Goal: Check status: Check status

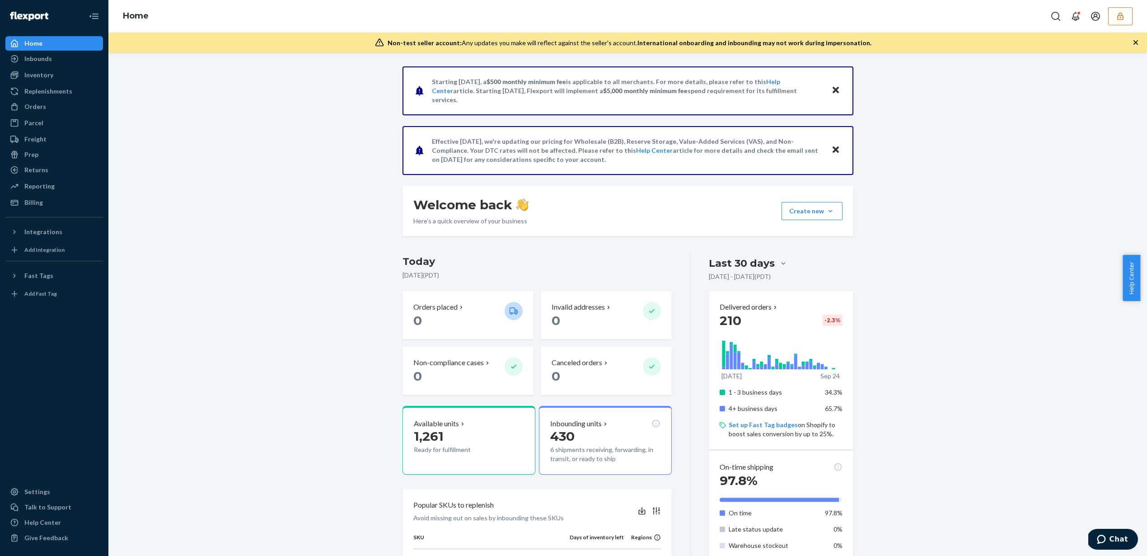
click at [1116, 19] on icon "button" at bounding box center [1120, 16] width 9 height 9
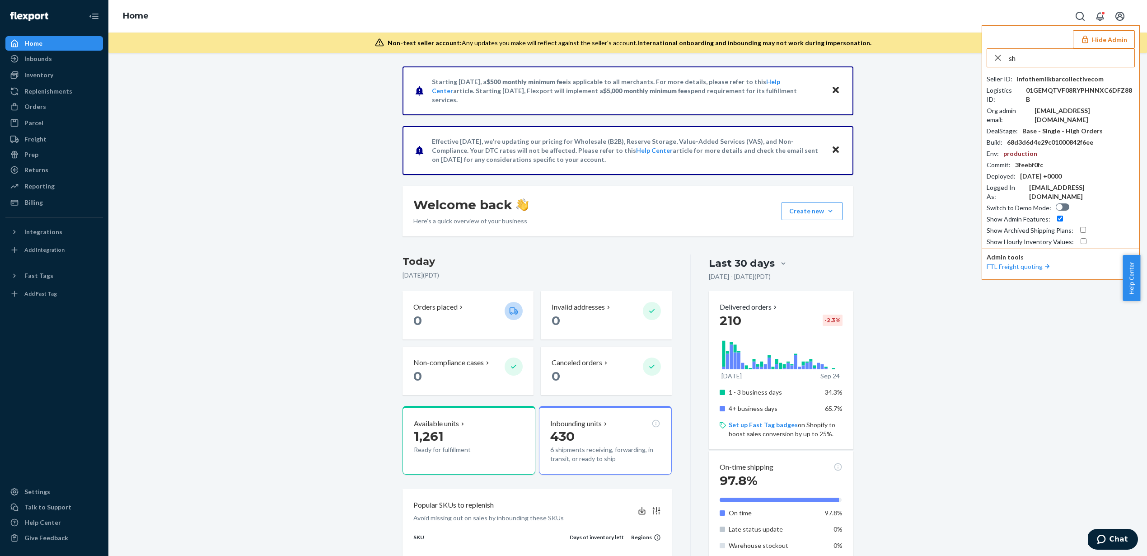
type input "s"
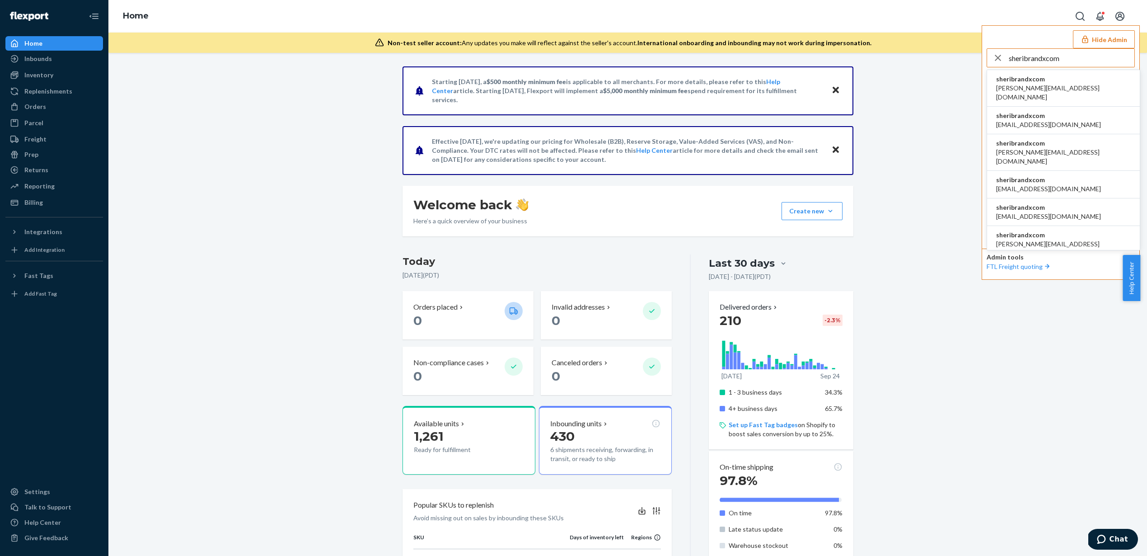
click at [1064, 62] on input "sheribrandxcom" at bounding box center [1072, 58] width 126 height 18
type input "sheribrandxcom"
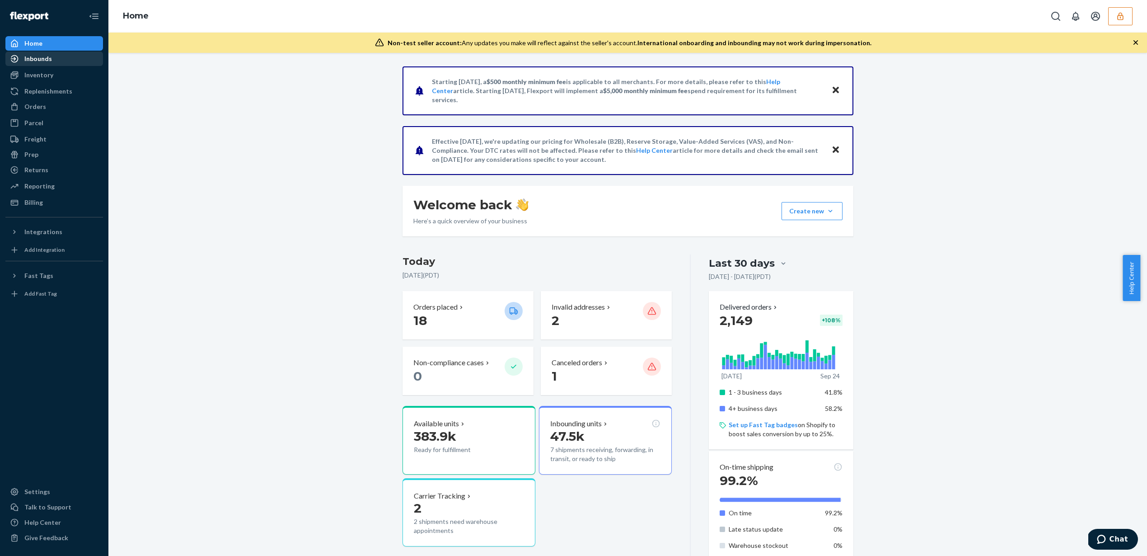
click at [28, 57] on div "Inbounds" at bounding box center [38, 58] width 28 height 9
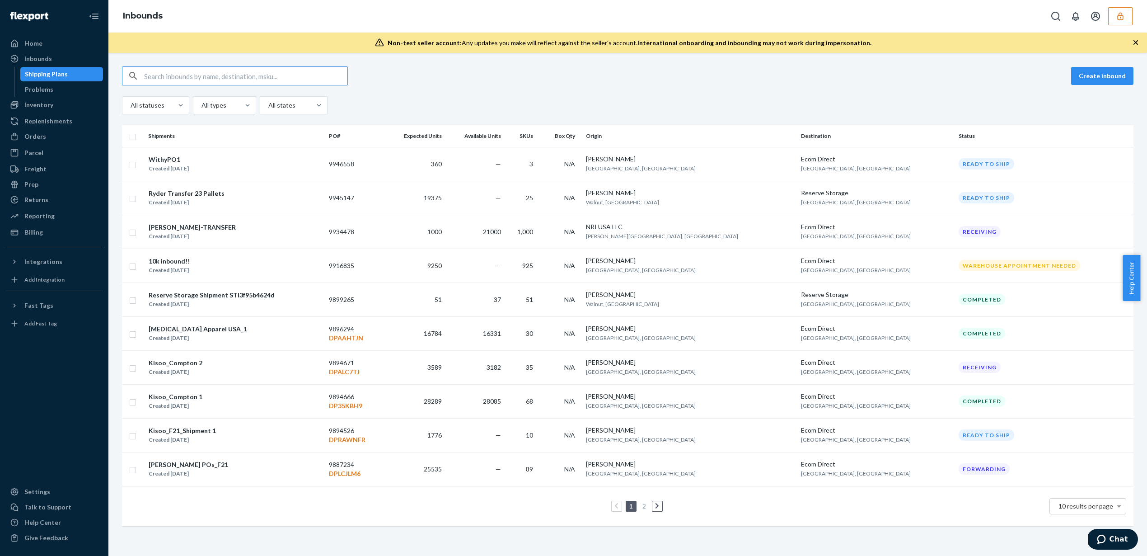
click at [187, 81] on input "text" at bounding box center [245, 76] width 203 height 18
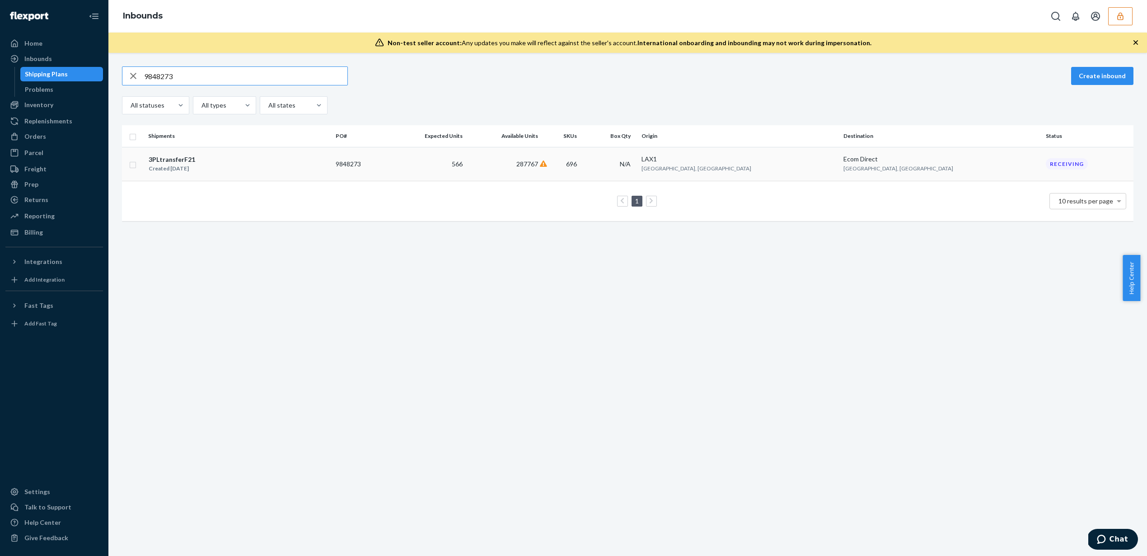
type input "9848273"
click at [187, 161] on div "3PLtransferF21" at bounding box center [172, 159] width 47 height 9
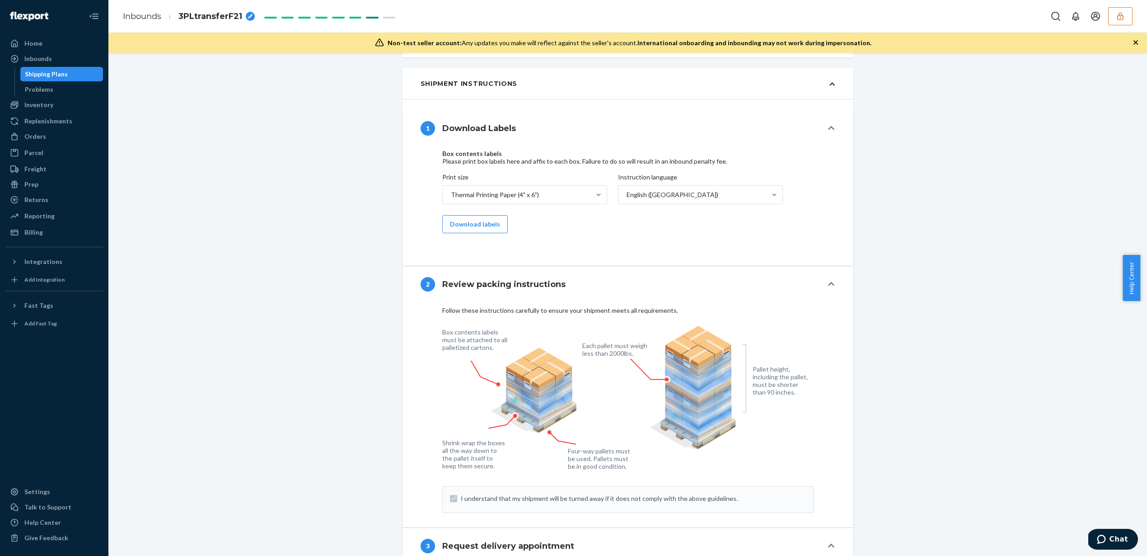
scroll to position [760, 0]
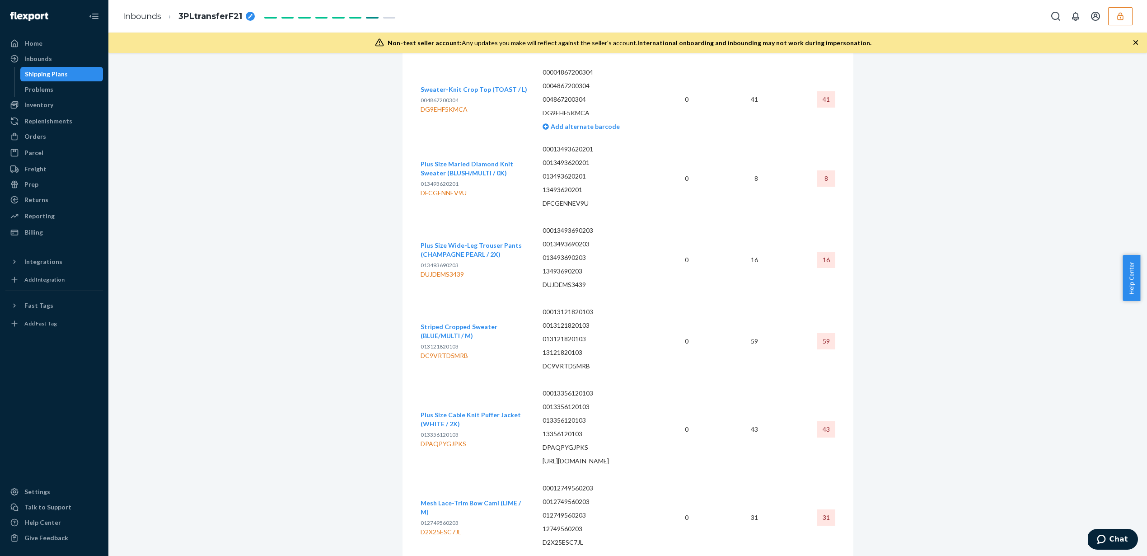
scroll to position [57164, 0]
click at [34, 59] on div "Inbounds" at bounding box center [38, 58] width 28 height 9
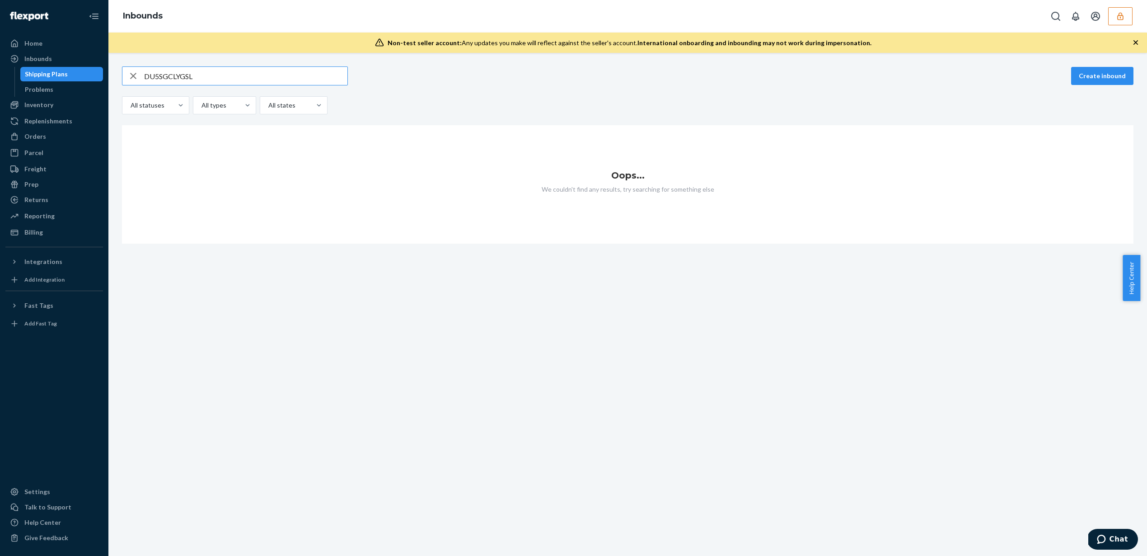
click at [230, 72] on input "DU5SGCLYGSL" at bounding box center [245, 76] width 203 height 18
click at [228, 76] on input "DU5SGCLYGSL" at bounding box center [245, 76] width 203 height 18
click at [227, 76] on input "DU5SGCLYGSL" at bounding box center [245, 76] width 203 height 18
type input "DU5SGCLYGSL"
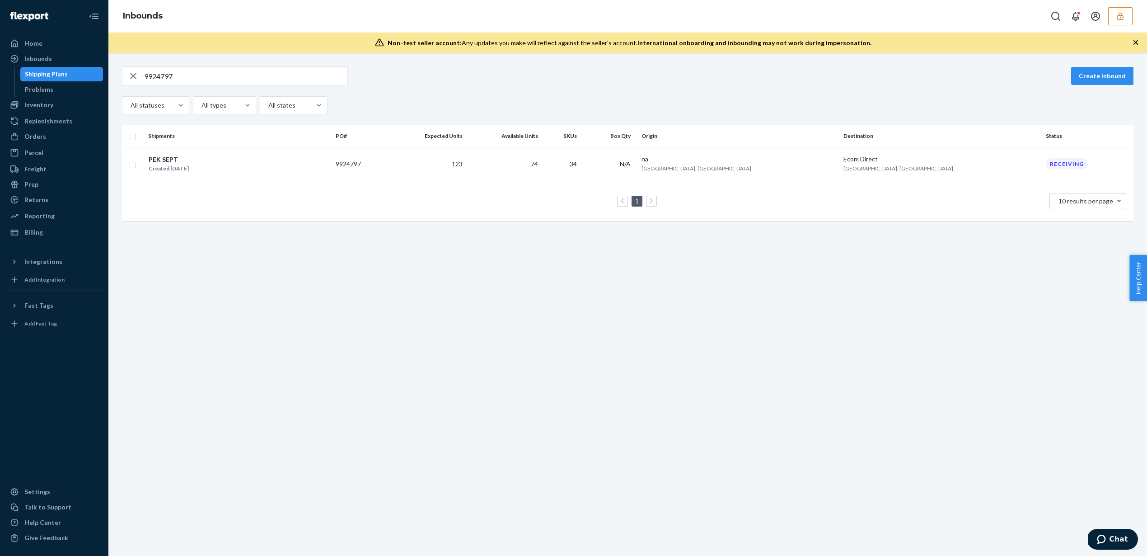
click at [1127, 23] on button "button" at bounding box center [1120, 16] width 24 height 18
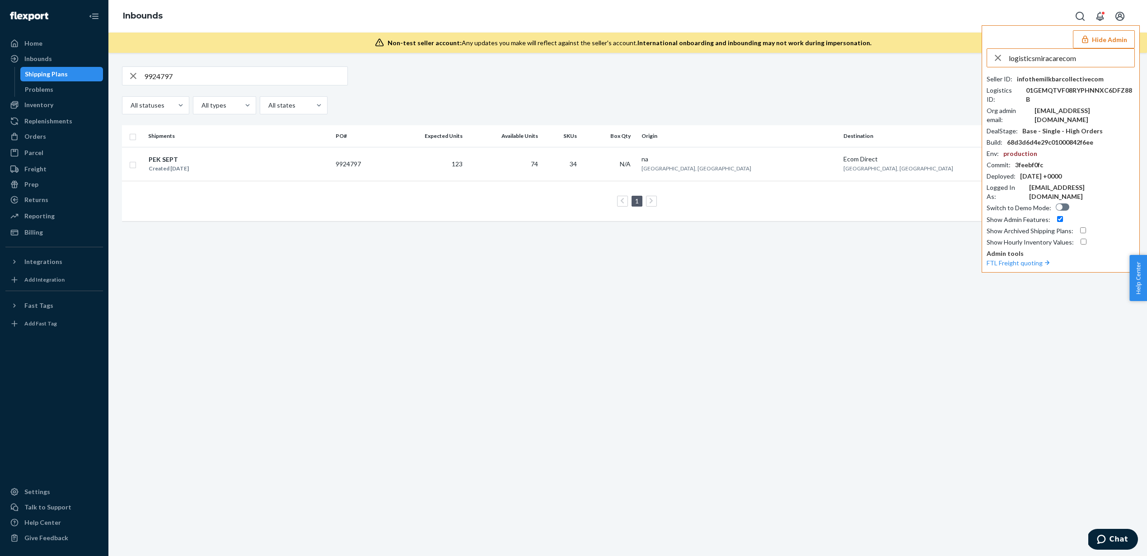
type input "logisticsmiracarecom"
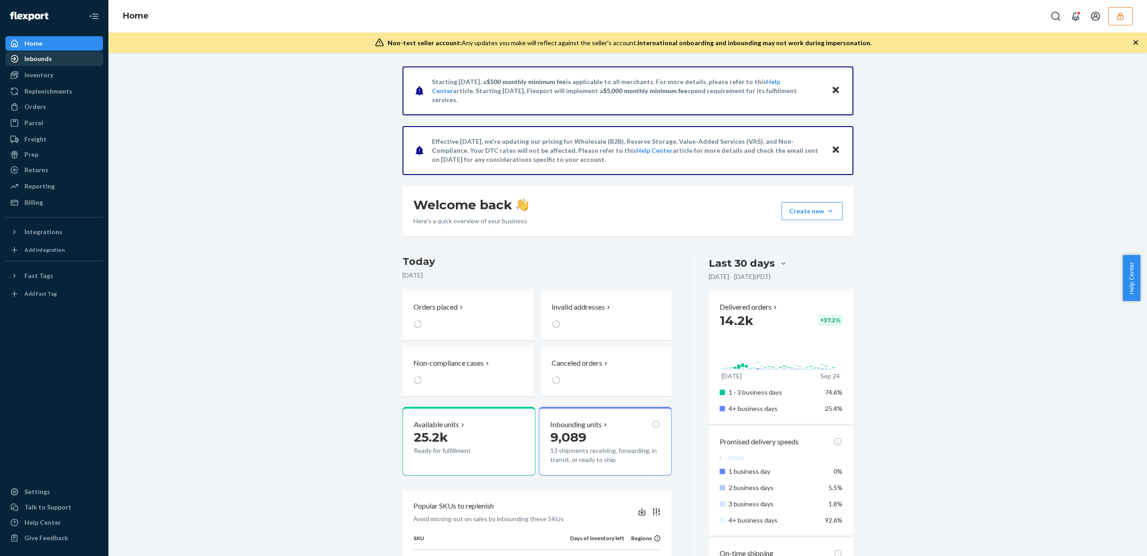
click at [78, 58] on div "Inbounds" at bounding box center [54, 58] width 96 height 13
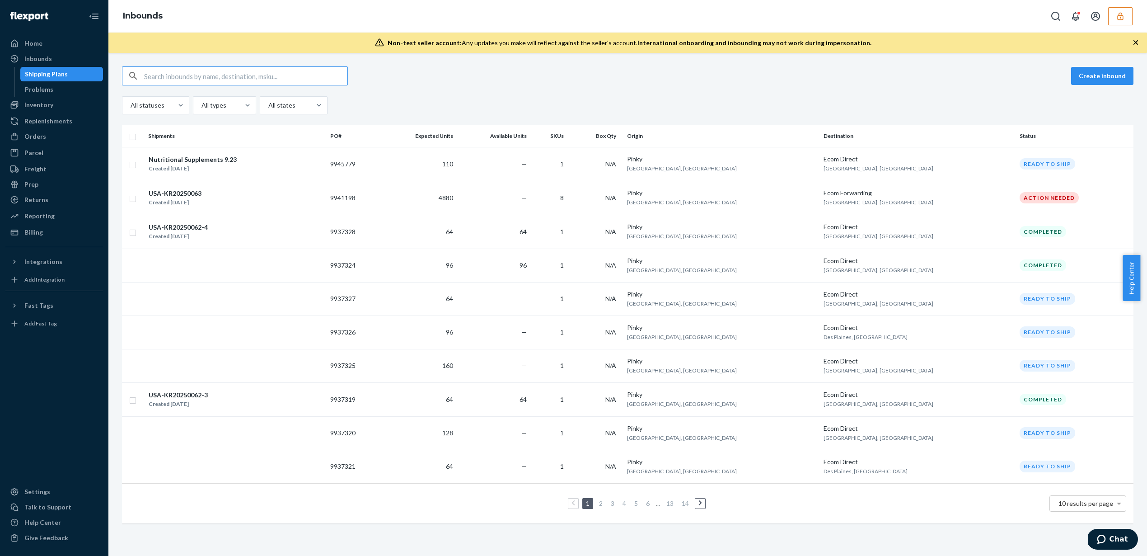
click at [201, 72] on input "text" at bounding box center [245, 76] width 203 height 18
type input "9907626"
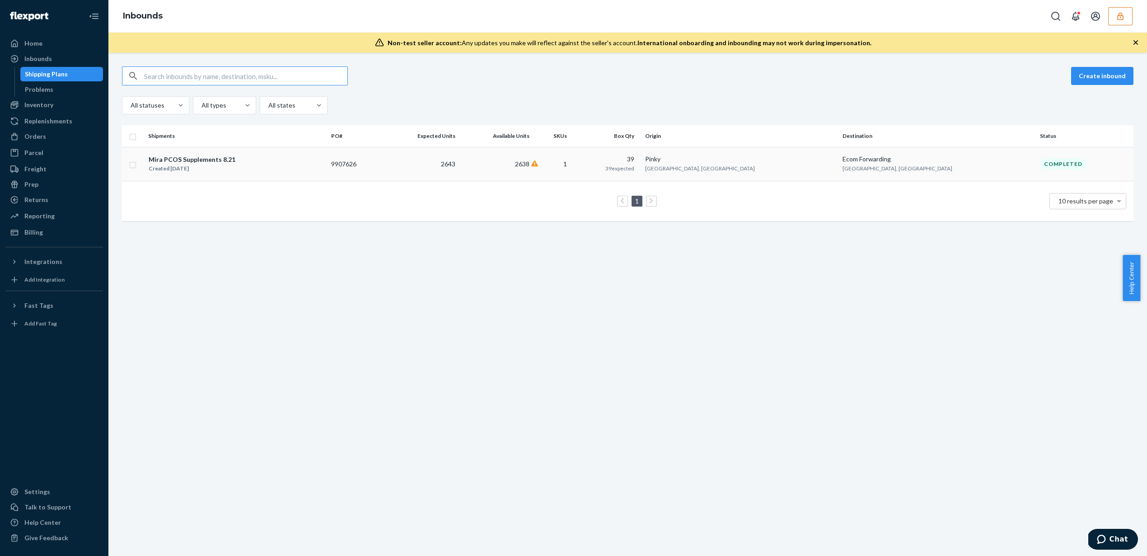
click at [533, 168] on td "2638" at bounding box center [496, 164] width 74 height 34
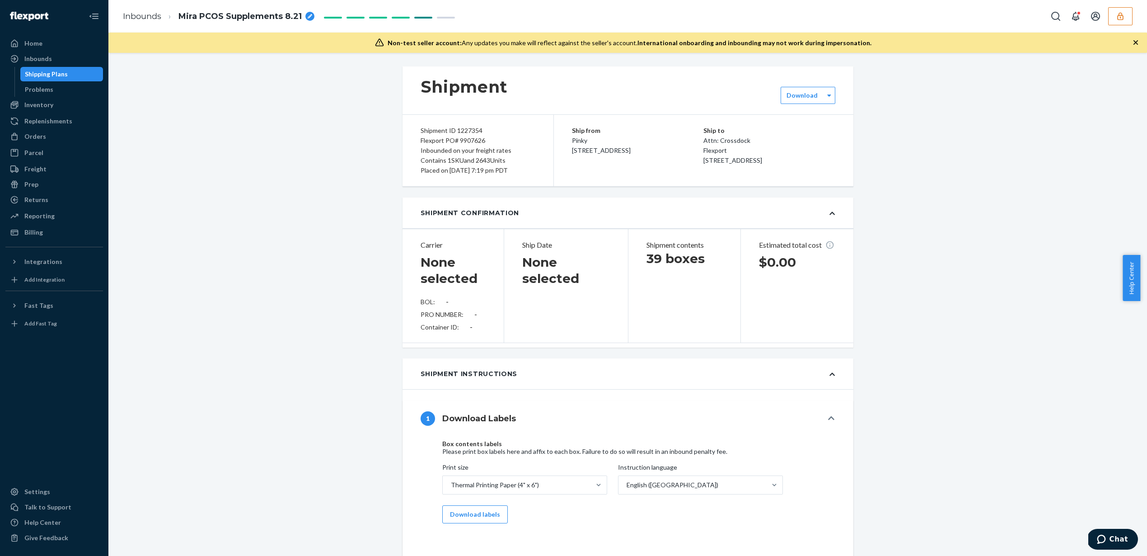
type input "251-640826"
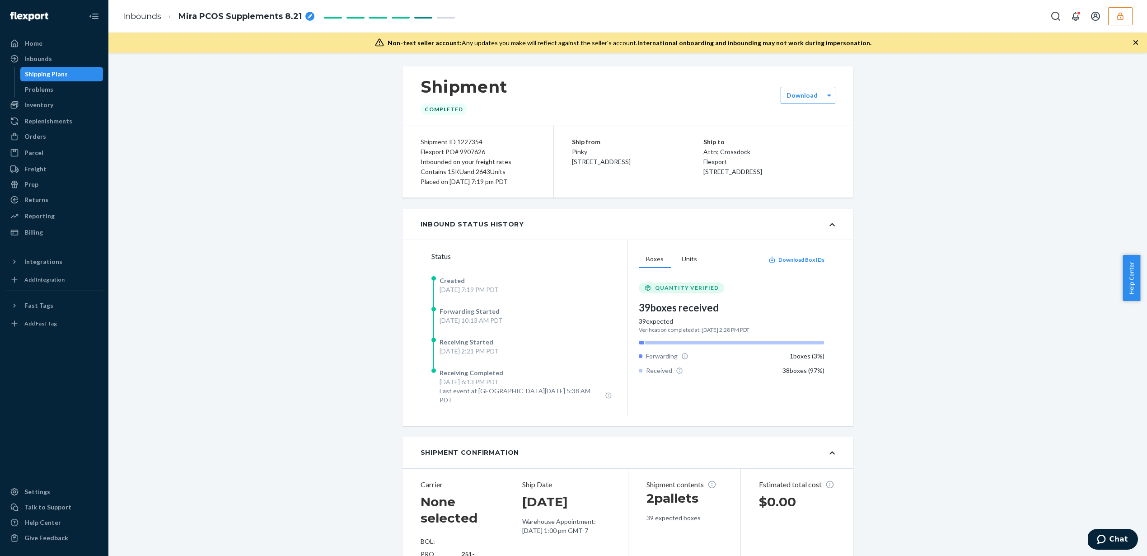
scroll to position [1176, 0]
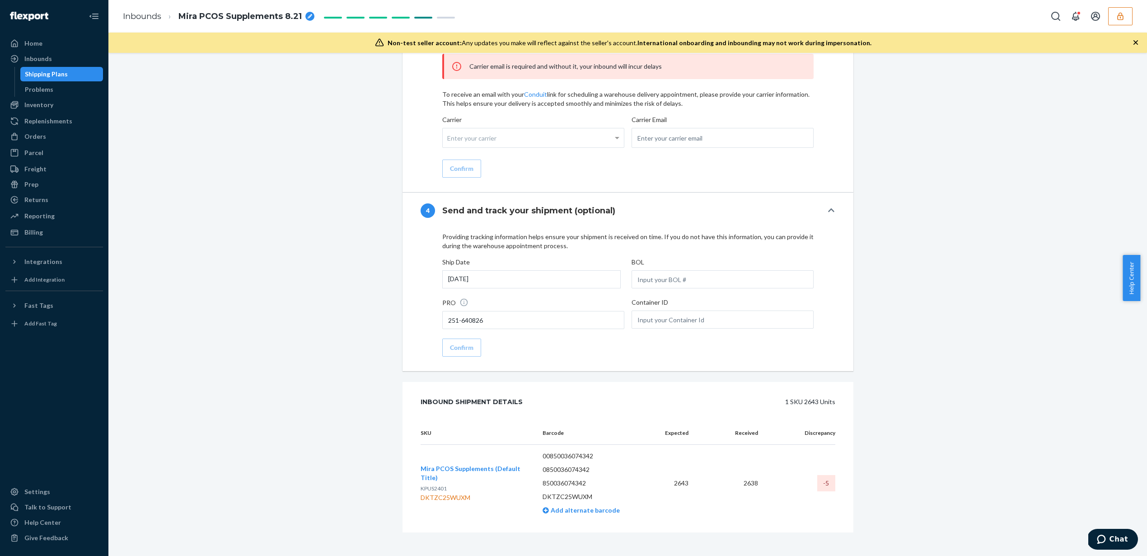
click at [823, 479] on div "-5" at bounding box center [826, 483] width 18 height 16
copy div "DKTZC25WUXM"
click at [50, 104] on div "Inventory" at bounding box center [38, 104] width 29 height 9
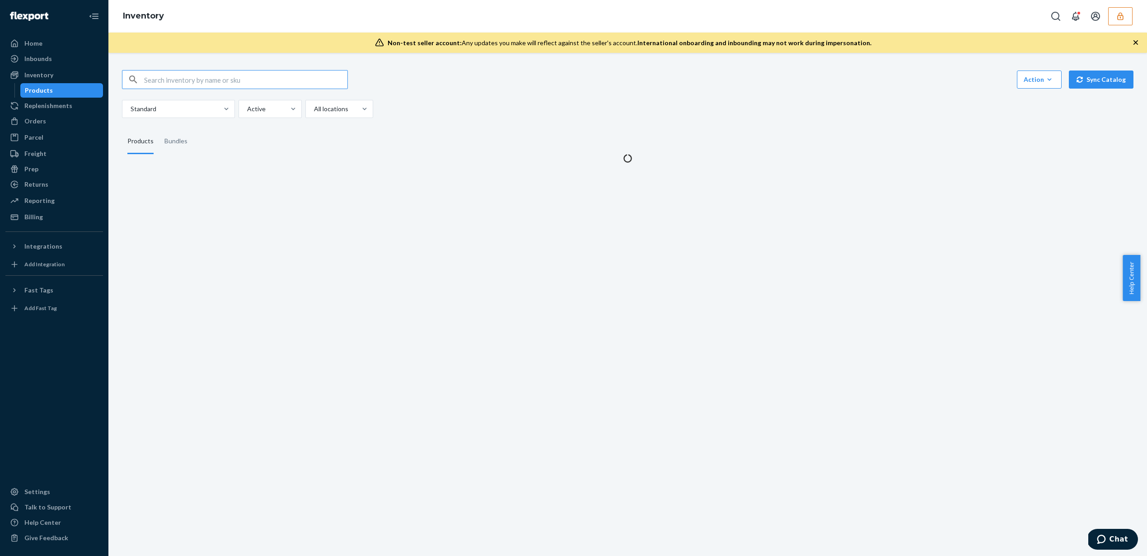
click at [253, 78] on input "text" at bounding box center [245, 79] width 203 height 18
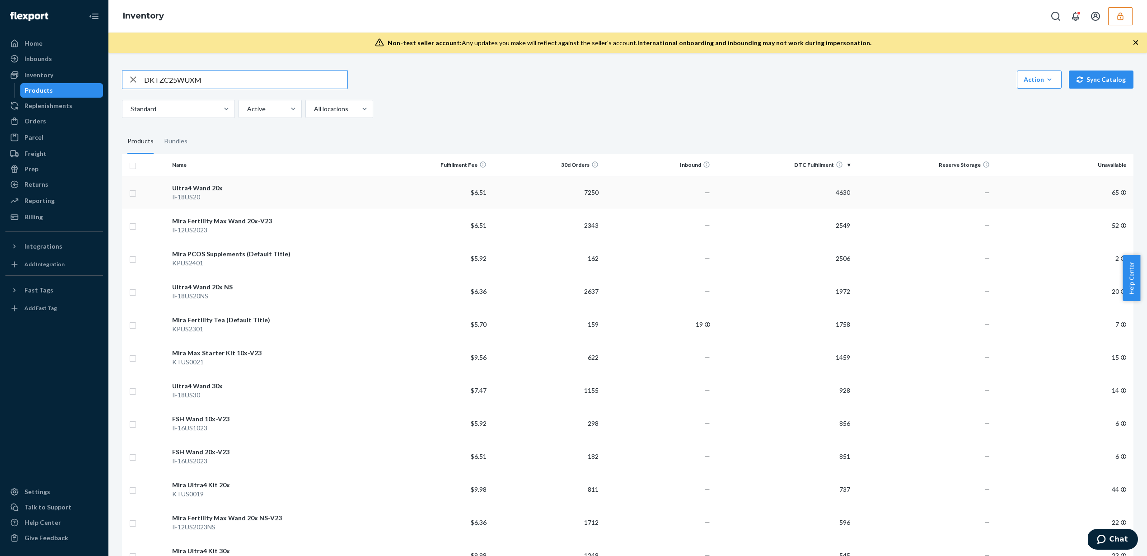
type input "DKTZC25WUXM"
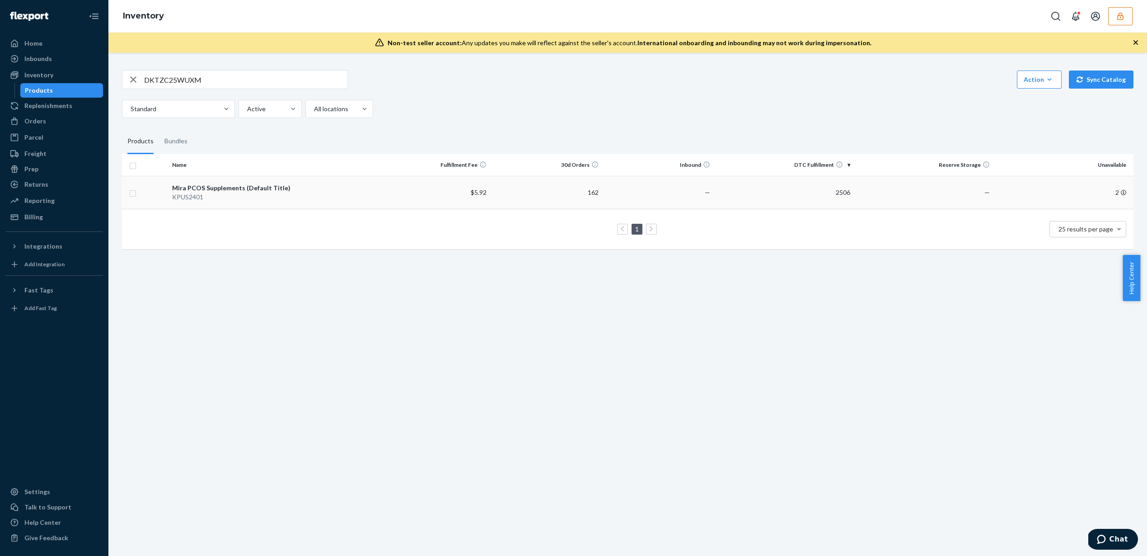
click at [564, 190] on td "162" at bounding box center [546, 192] width 112 height 33
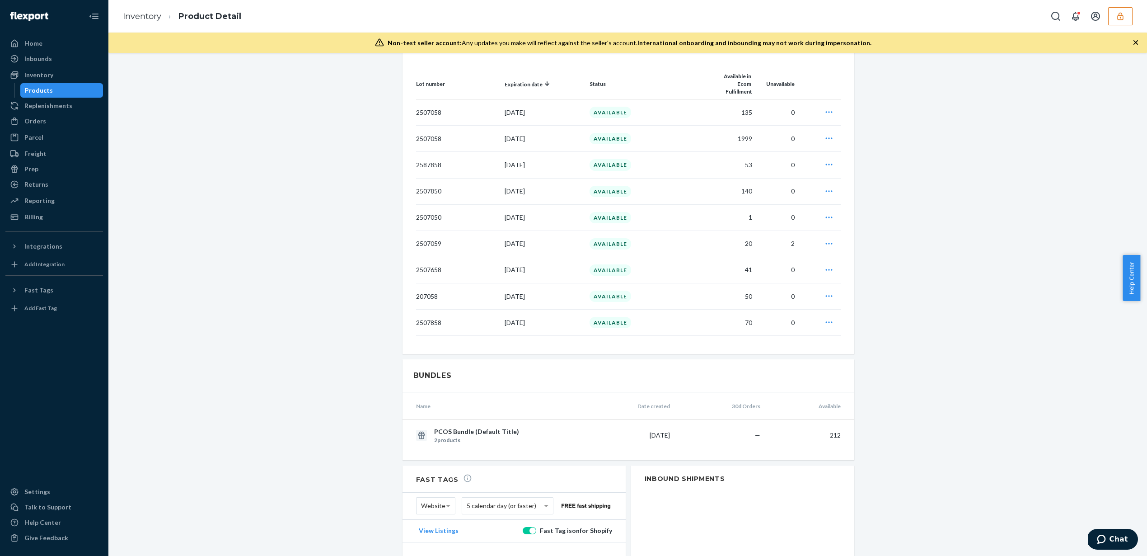
scroll to position [614, 0]
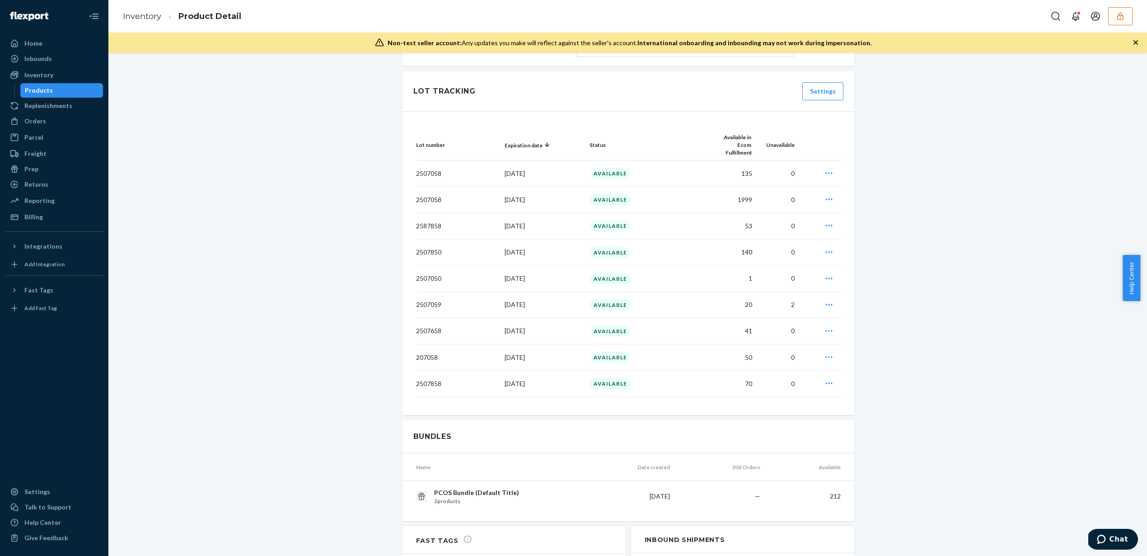
click at [537, 370] on td "Jul 1, 2027" at bounding box center [543, 383] width 85 height 26
drag, startPoint x: 444, startPoint y: 374, endPoint x: 412, endPoint y: 376, distance: 31.7
click at [416, 379] on p "2507858" at bounding box center [456, 383] width 81 height 9
copy p "2507858"
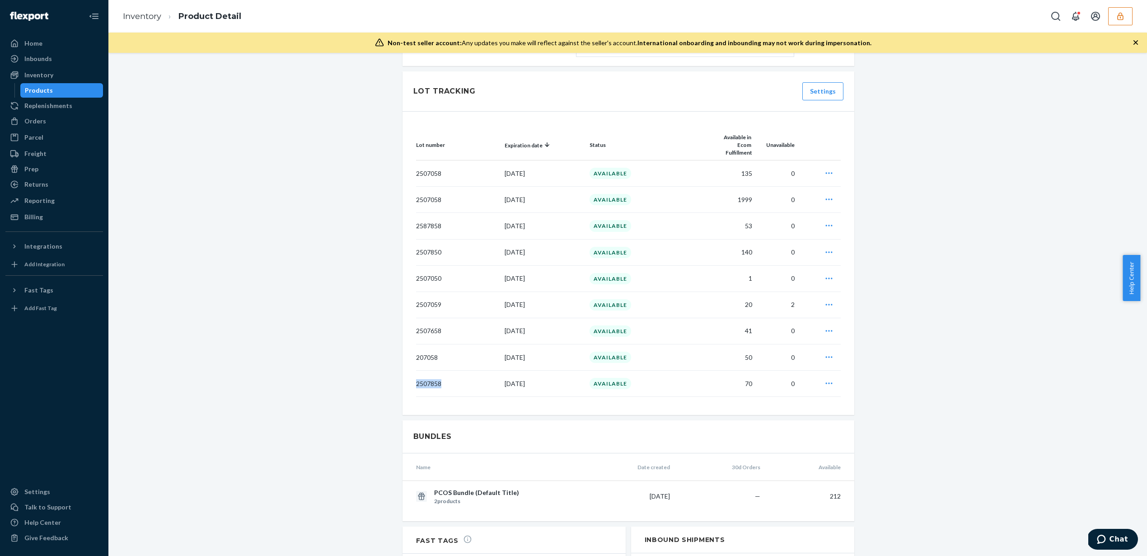
drag, startPoint x: 536, startPoint y: 375, endPoint x: 488, endPoint y: 376, distance: 48.3
click at [488, 376] on tr "2507858 Jul 1, 2027 AVAILABLE 70 0 Quarantine Request review Request removal Re…" at bounding box center [628, 383] width 425 height 26
copy tr "Jul 1, 2027"
click at [441, 331] on td "2507658" at bounding box center [458, 331] width 85 height 26
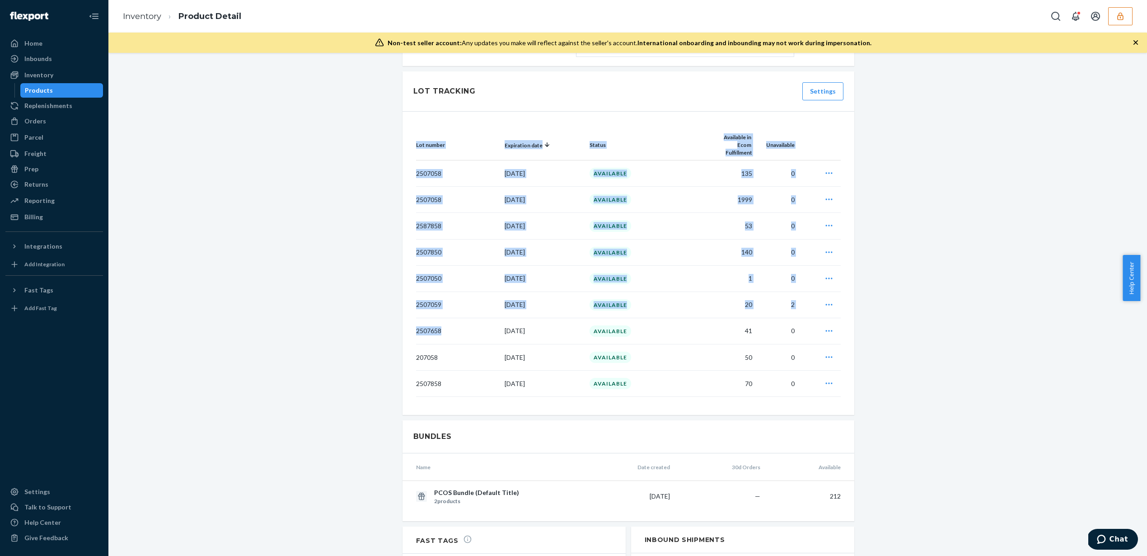
drag, startPoint x: 439, startPoint y: 322, endPoint x: 398, endPoint y: 321, distance: 41.1
click at [398, 321] on div "Mira PCOS Supplements (Default Title) Actions Hide Request removal Create inbou…" at bounding box center [628, 115] width 464 height 1327
click at [406, 322] on div "Lot number Expiration date Status Available in Ecom Fulfillment Unavailable 250…" at bounding box center [628, 264] width 452 height 304
drag, startPoint x: 437, startPoint y: 322, endPoint x: 410, endPoint y: 319, distance: 26.8
click at [406, 320] on div "Lot number Expiration date Status Available in Ecom Fulfillment Unavailable 250…" at bounding box center [628, 264] width 452 height 304
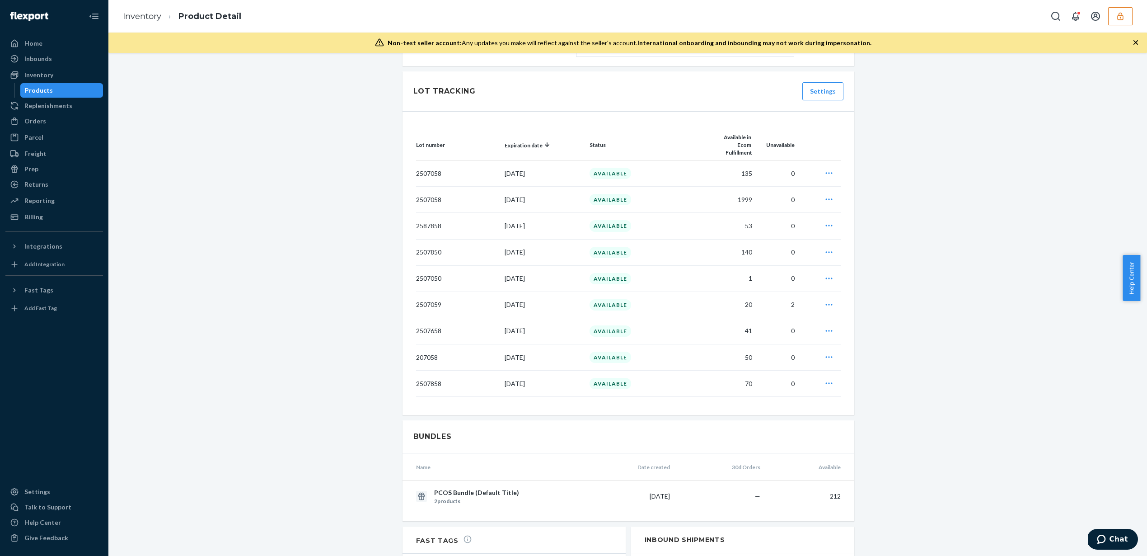
click at [416, 326] on p "2507658" at bounding box center [456, 330] width 81 height 9
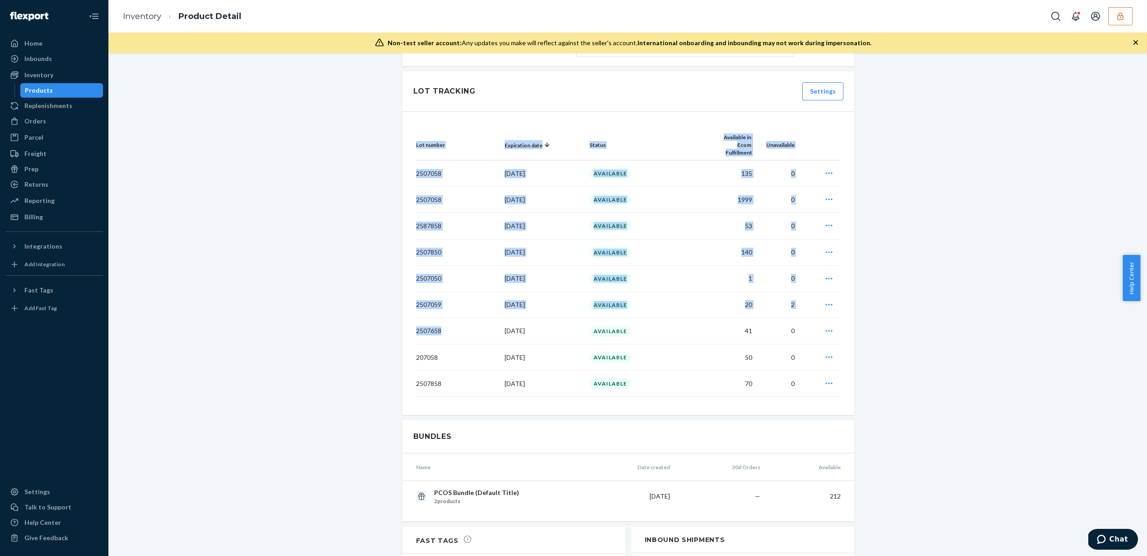
drag, startPoint x: 438, startPoint y: 321, endPoint x: 409, endPoint y: 322, distance: 29.4
click at [409, 322] on div "Lot number Expiration date Status Available in Ecom Fulfillment Unavailable 250…" at bounding box center [628, 264] width 452 height 304
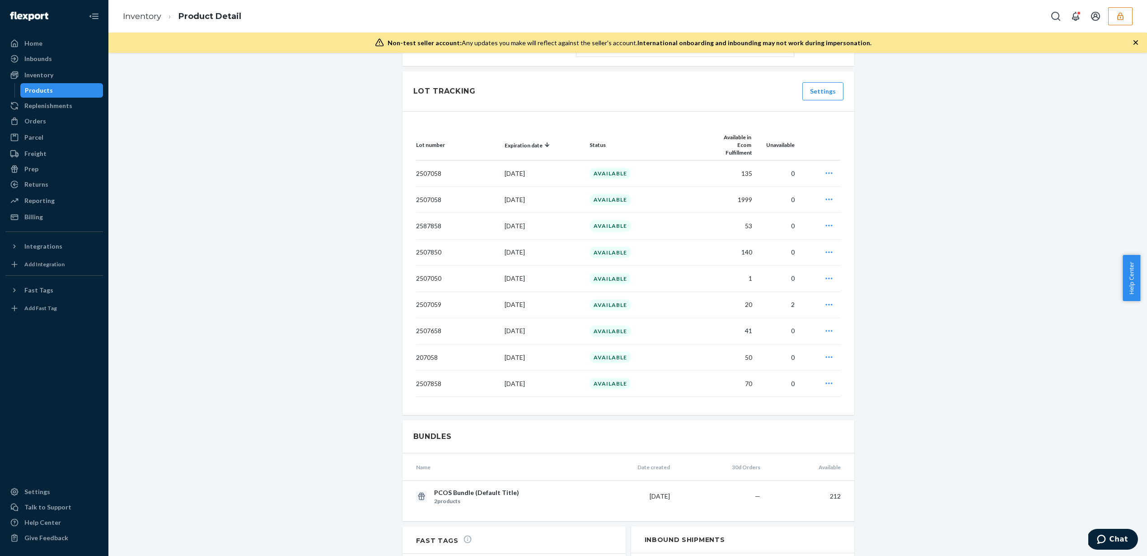
click at [416, 326] on p "2507658" at bounding box center [456, 330] width 81 height 9
copy p "2507658"
click at [86, 63] on div "Inbounds" at bounding box center [54, 58] width 96 height 13
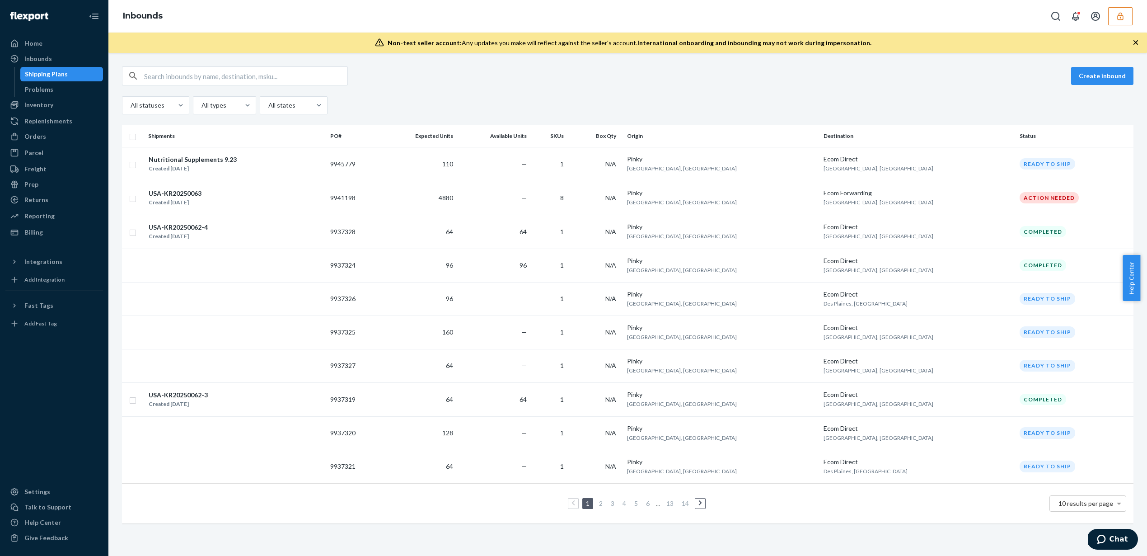
click at [207, 73] on input "text" at bounding box center [245, 76] width 203 height 18
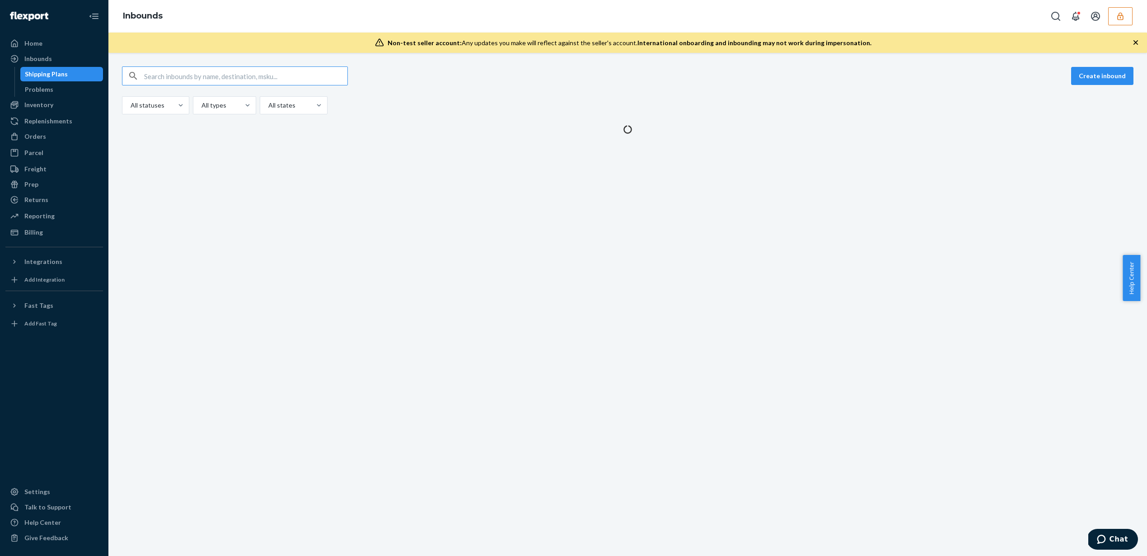
paste input "9938878"
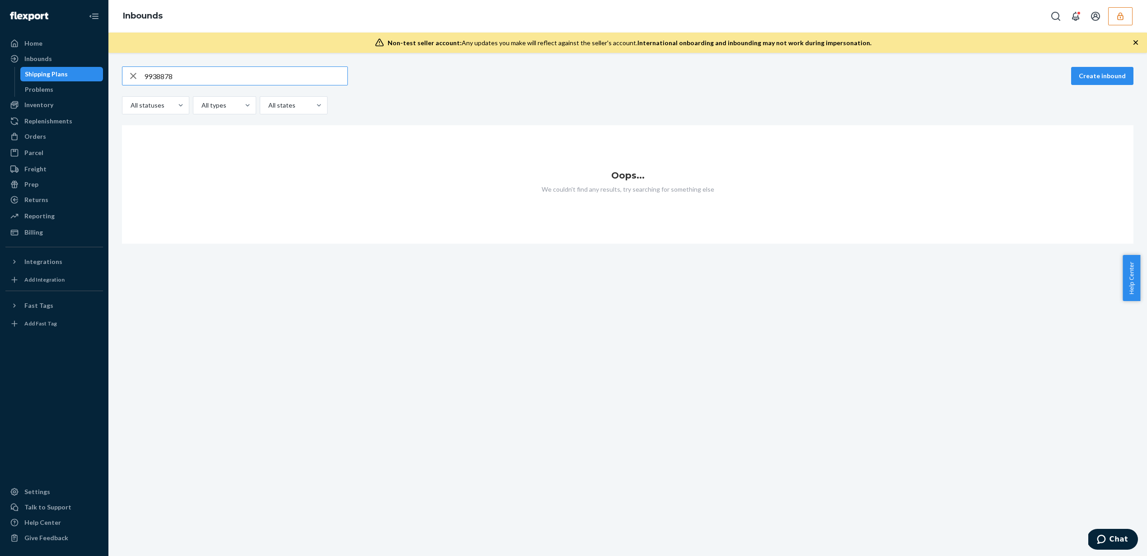
type input "9938878"
click at [1119, 25] on button "button" at bounding box center [1120, 16] width 24 height 18
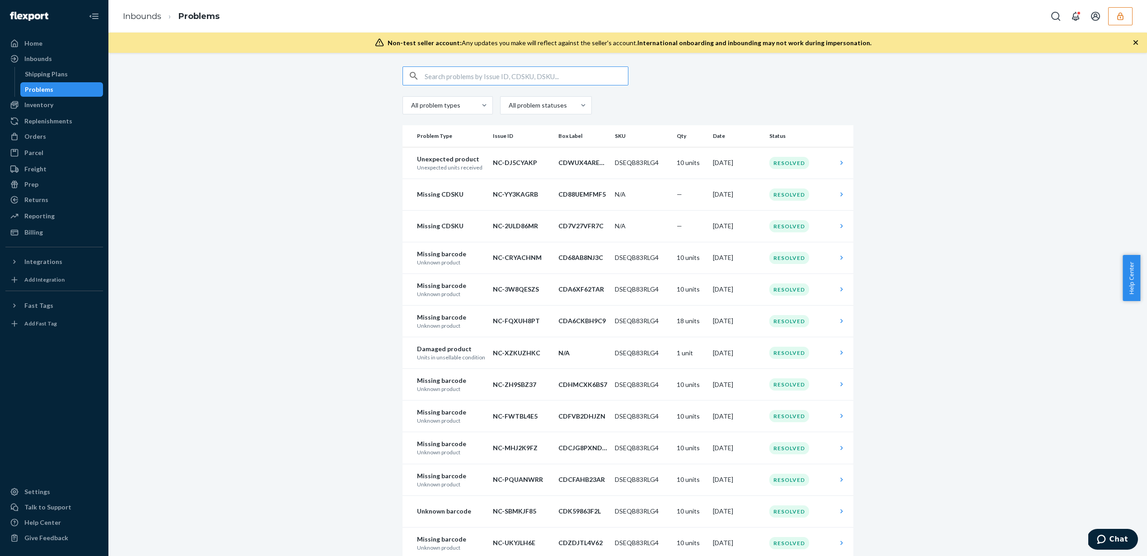
click at [1127, 19] on button "button" at bounding box center [1120, 16] width 24 height 18
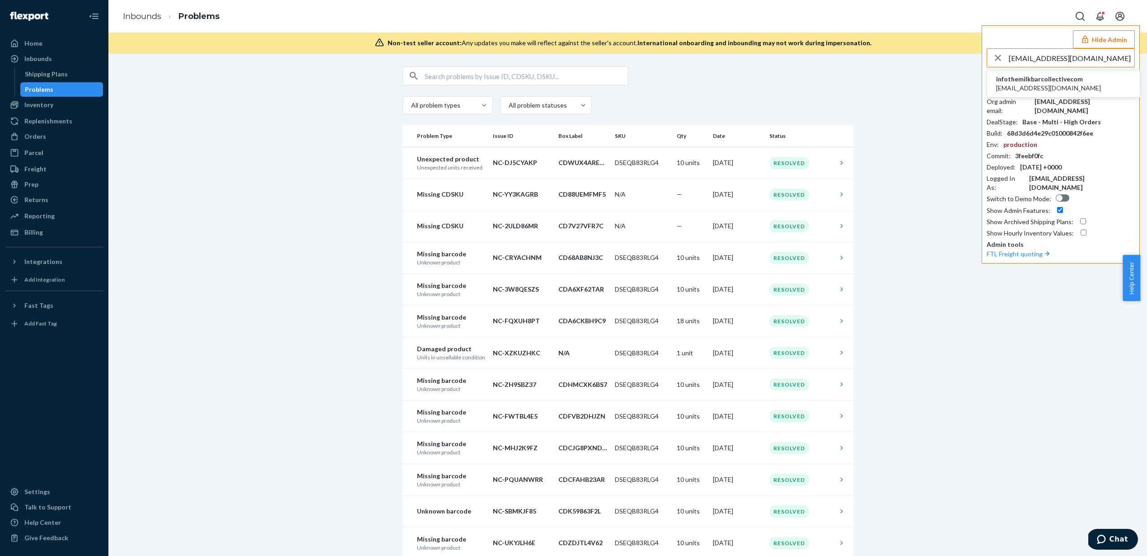
type input "info@themilkbarcollective.com"
click at [1027, 84] on span "info@themilkbarcollective.com" at bounding box center [1048, 88] width 105 height 9
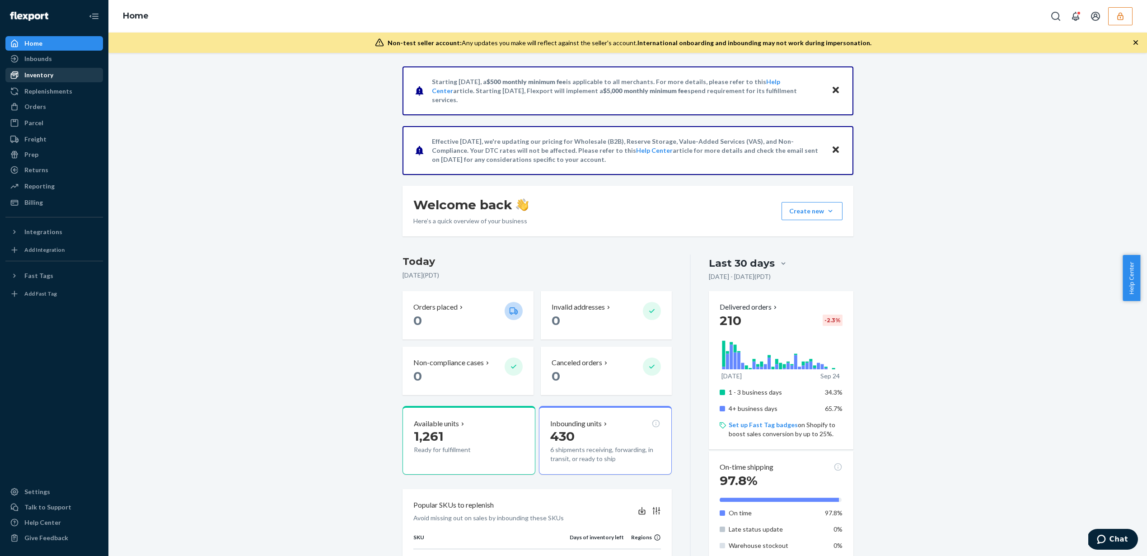
click at [75, 76] on div "Inventory" at bounding box center [54, 75] width 96 height 13
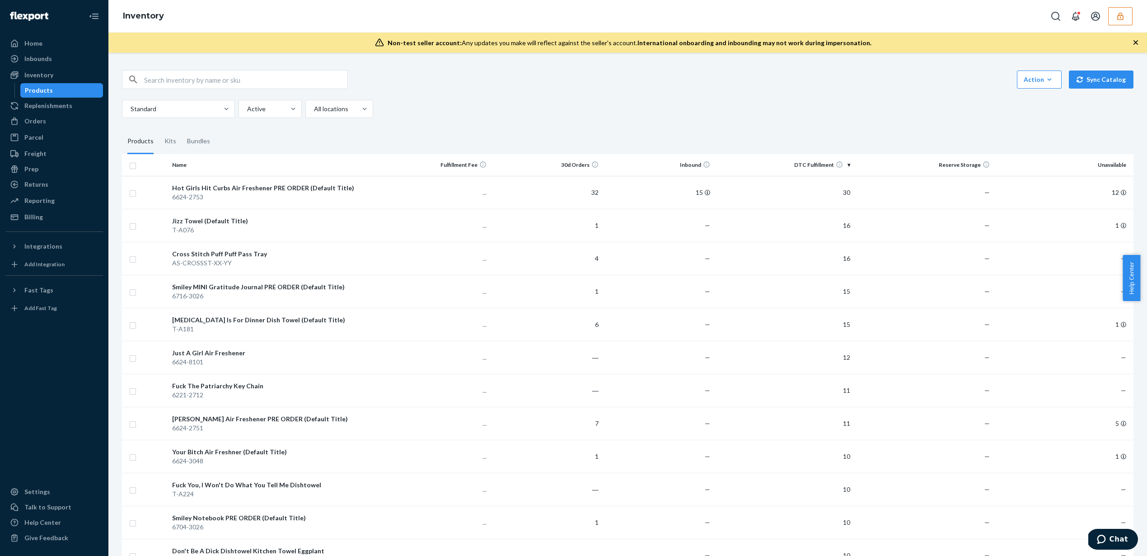
click at [1121, 22] on button "button" at bounding box center [1120, 16] width 24 height 18
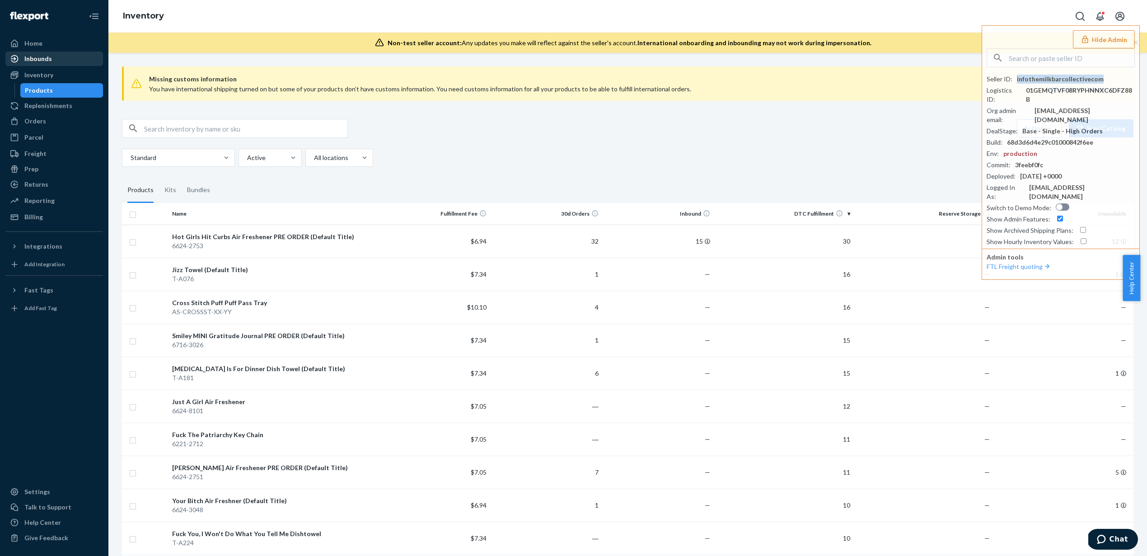
click at [49, 63] on div "Inbounds" at bounding box center [54, 58] width 96 height 13
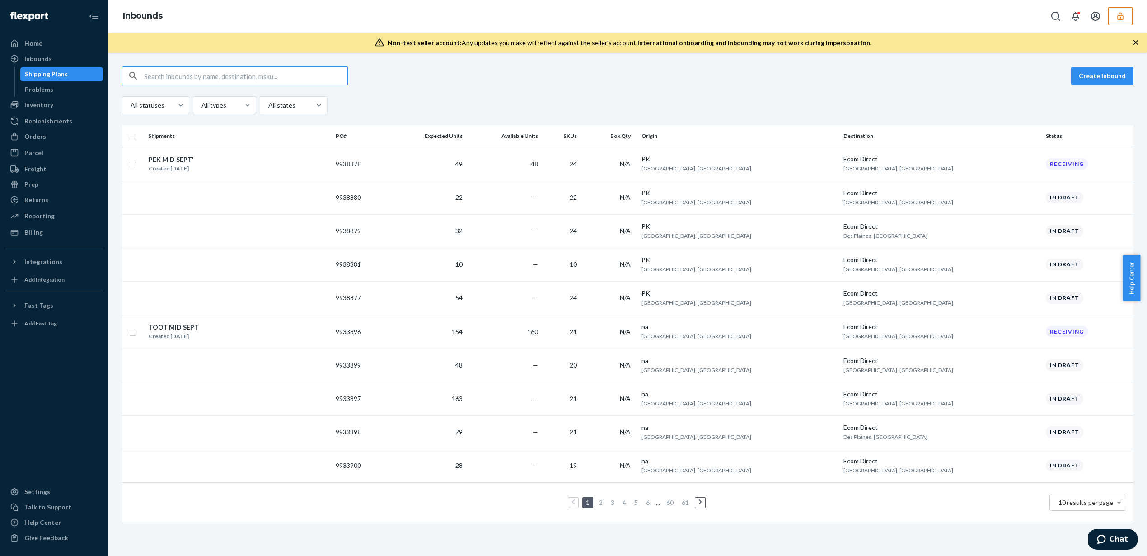
click at [167, 73] on input "text" at bounding box center [245, 76] width 203 height 18
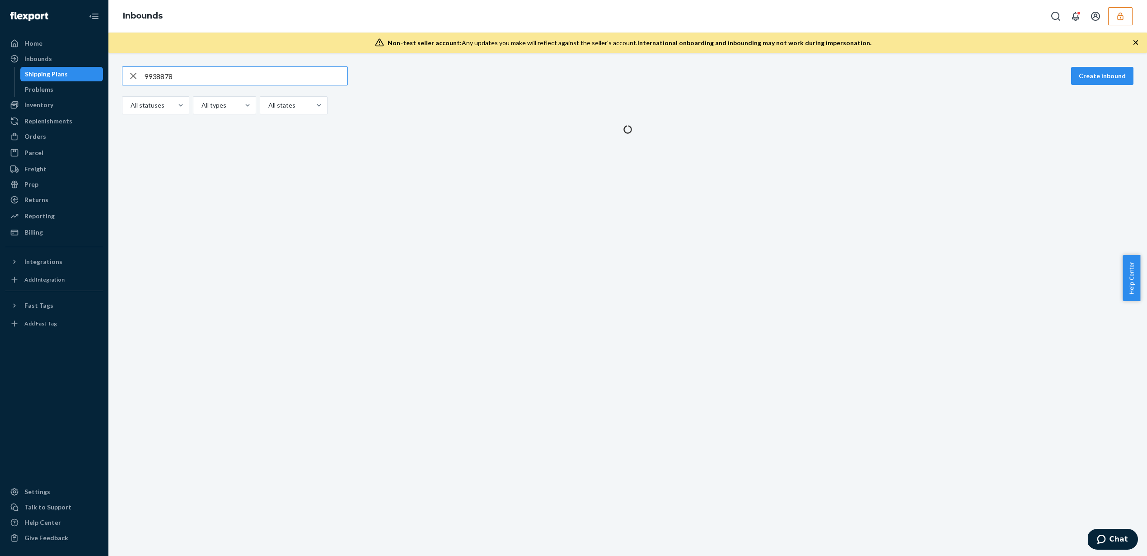
type input "9938878"
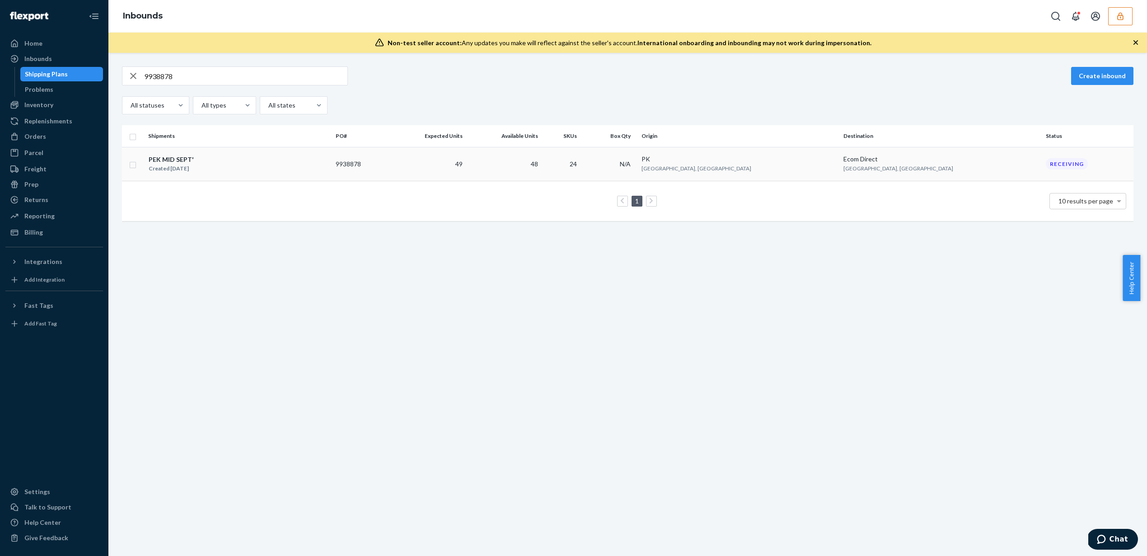
click at [466, 165] on td "49" at bounding box center [427, 164] width 78 height 34
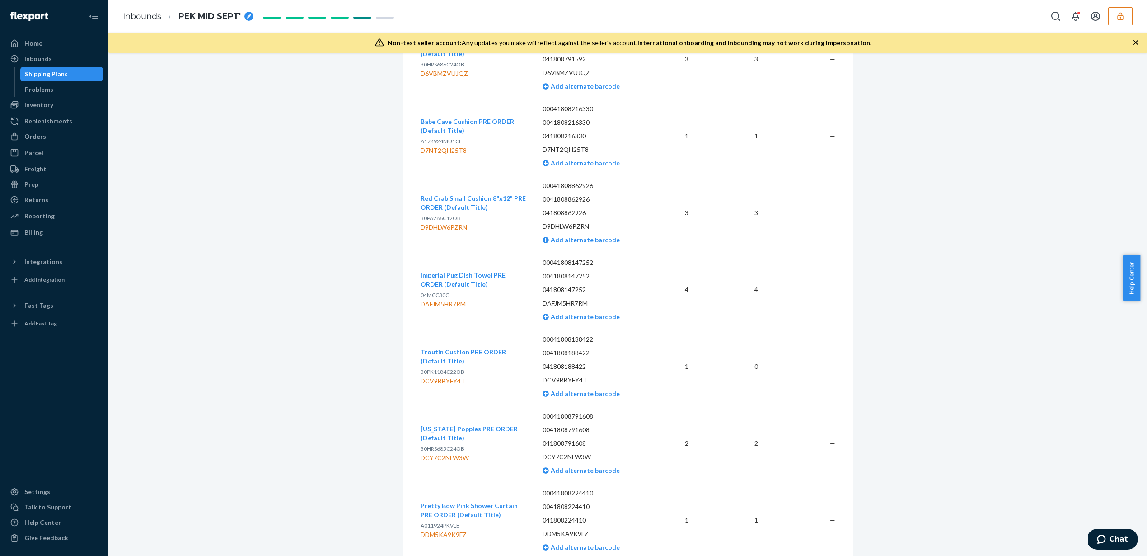
scroll to position [617, 0]
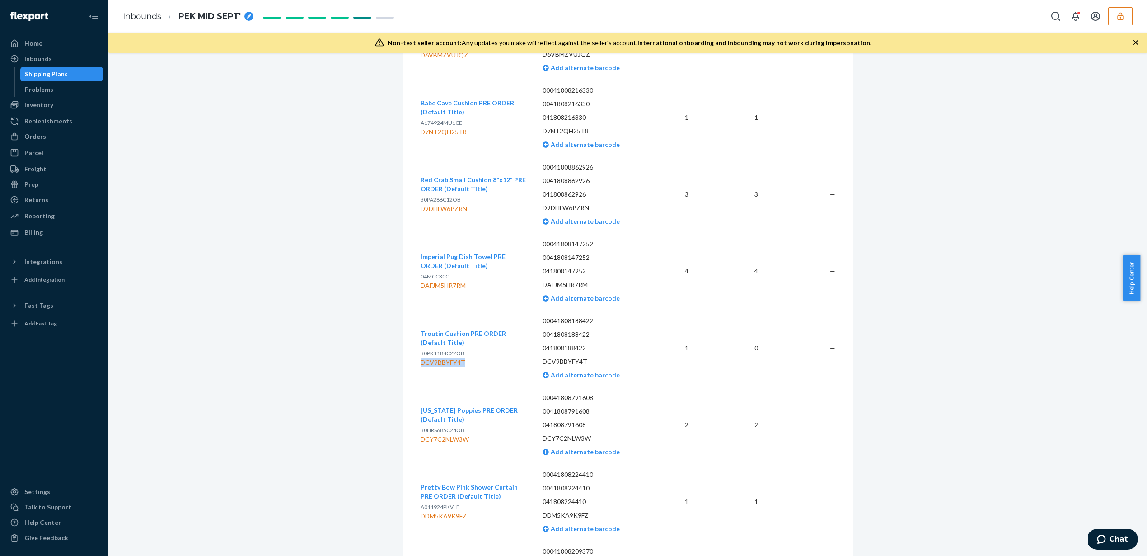
copy div "DCV9BBYFY4T"
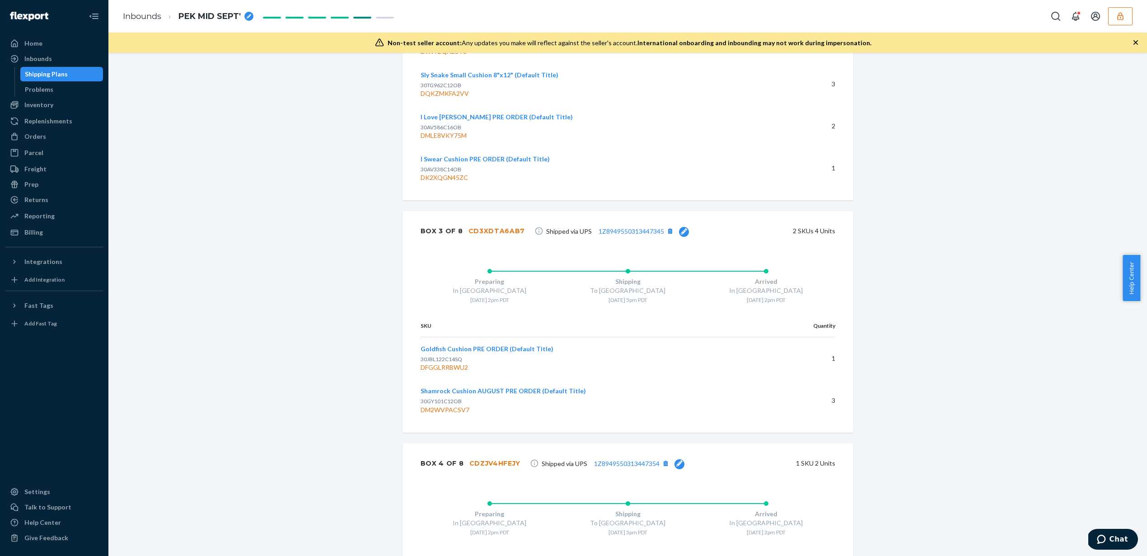
scroll to position [0, 0]
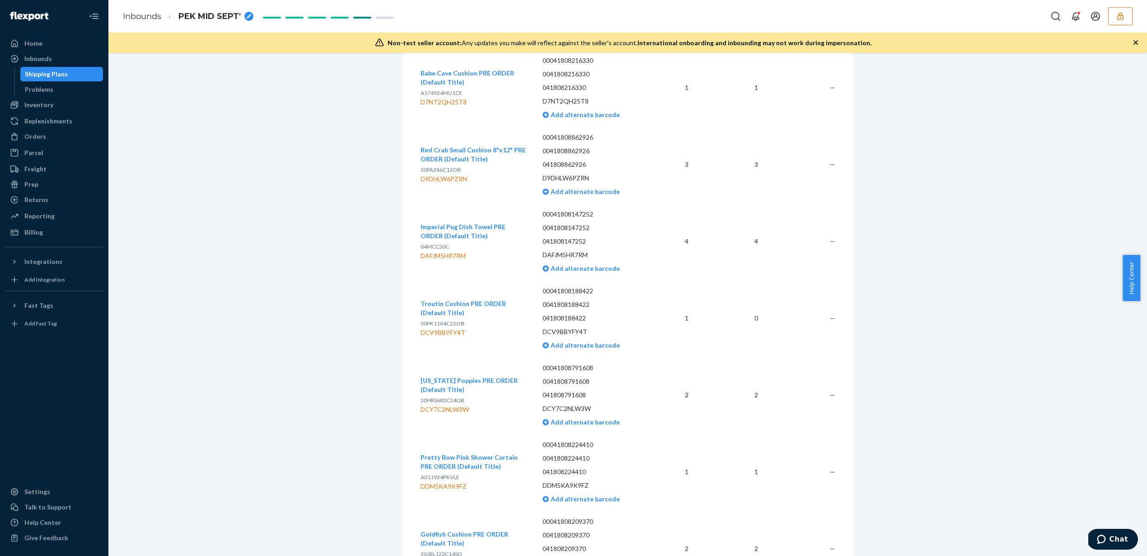
scroll to position [649, 0]
